Goal: Task Accomplishment & Management: Manage account settings

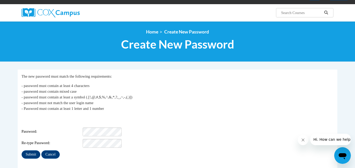
scroll to position [49, 0]
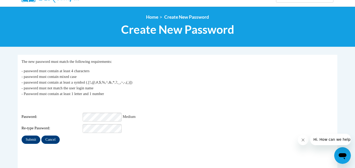
click at [209, 82] on p "- password must contain at least 4 characters - password must contain mixed cas…" at bounding box center [178, 82] width 312 height 29
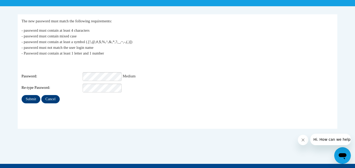
scroll to position [122, 0]
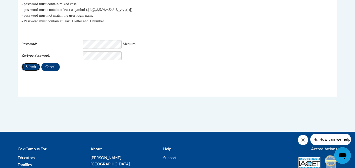
click at [31, 64] on input "Submit" at bounding box center [31, 67] width 19 height 8
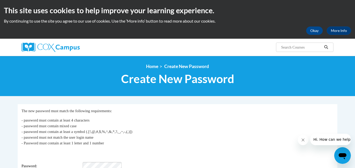
click at [185, 122] on p "- password must contain at least 4 characters - password must contain mixed cas…" at bounding box center [178, 131] width 312 height 29
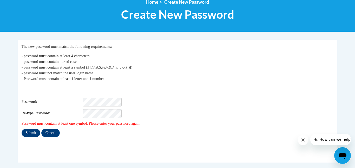
scroll to position [73, 0]
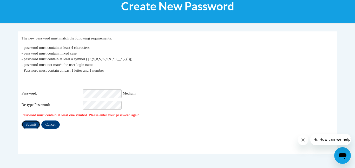
click at [31, 121] on input "Submit" at bounding box center [31, 125] width 19 height 8
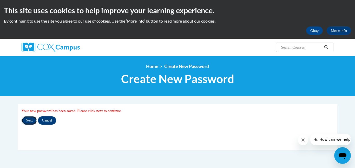
click at [31, 120] on input "Next" at bounding box center [29, 120] width 15 height 8
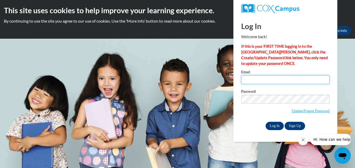
type input "[EMAIL_ADDRESS][DOMAIN_NAME]"
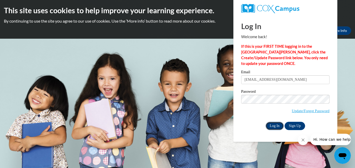
click at [275, 126] on input "Log In" at bounding box center [275, 126] width 18 height 8
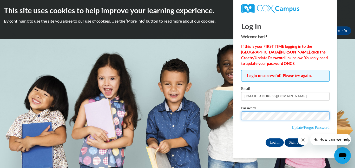
click at [266, 138] on input "Log In" at bounding box center [275, 142] width 18 height 8
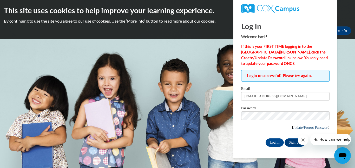
click at [296, 127] on link "Update/Forgot Password" at bounding box center [311, 127] width 38 height 4
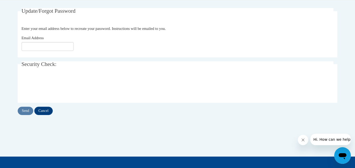
scroll to position [104, 0]
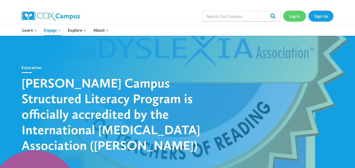
click at [296, 15] on link "Log In" at bounding box center [294, 16] width 23 height 11
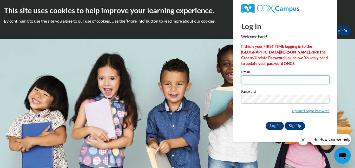
type input "[EMAIL_ADDRESS][DOMAIN_NAME]"
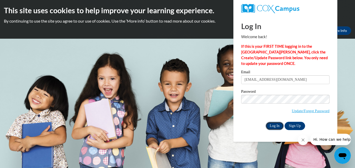
click at [276, 125] on input "Log In" at bounding box center [275, 126] width 18 height 8
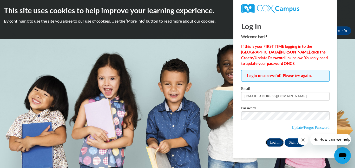
click at [277, 143] on input "Log In" at bounding box center [275, 142] width 18 height 8
click at [288, 122] on span "Update/Forgot Password" at bounding box center [285, 122] width 88 height 22
click at [276, 142] on input "Log In" at bounding box center [275, 142] width 18 height 8
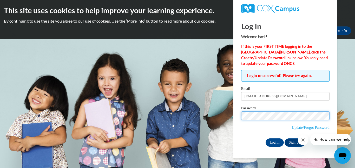
click at [266, 138] on input "Log In" at bounding box center [275, 142] width 18 height 8
